Goal: Find contact information: Find contact information

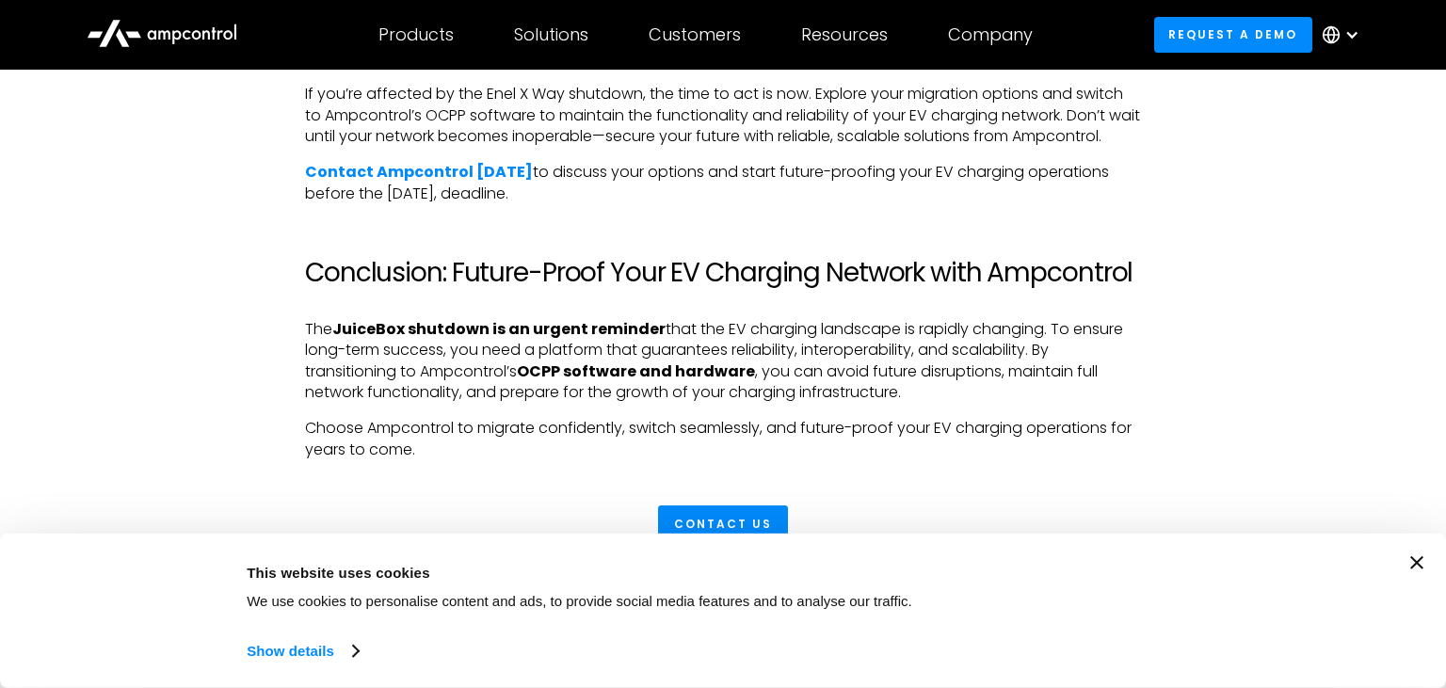
scroll to position [5071, 0]
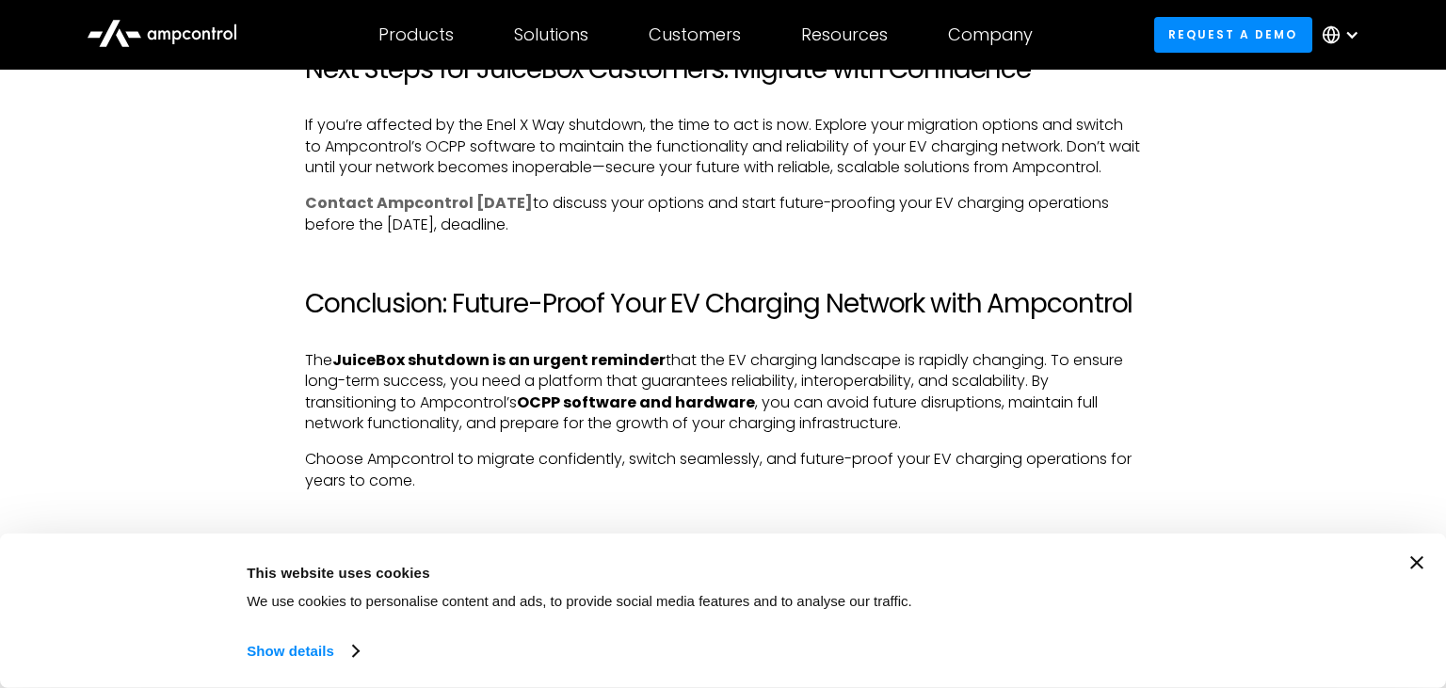
click at [431, 214] on strong "Contact Ampcontrol today" at bounding box center [419, 203] width 228 height 22
